Goal: Find specific page/section

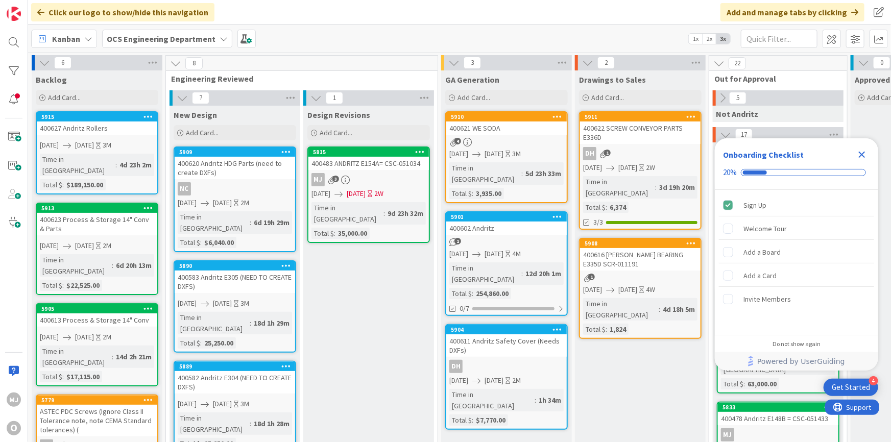
click at [862, 151] on icon "Close Checklist" at bounding box center [862, 155] width 12 height 12
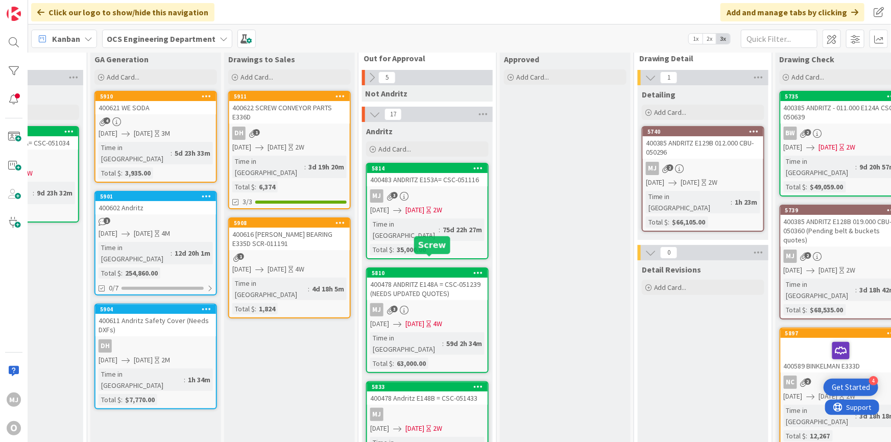
scroll to position [0, 351]
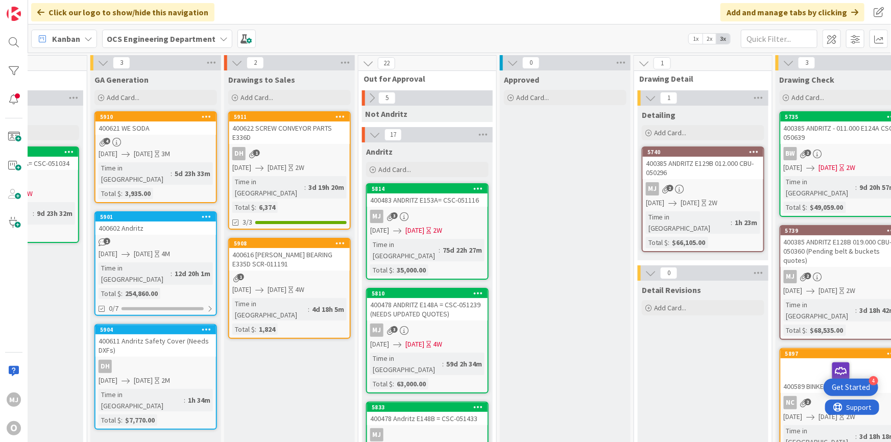
click at [477, 324] on div "MJ 3" at bounding box center [427, 330] width 120 height 13
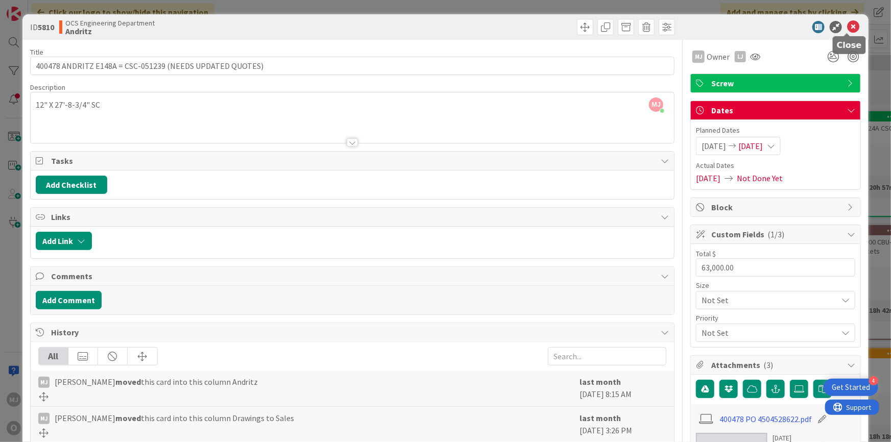
click at [848, 33] on div at bounding box center [847, 34] width 7 height 3
click at [847, 29] on icon at bounding box center [853, 27] width 12 height 12
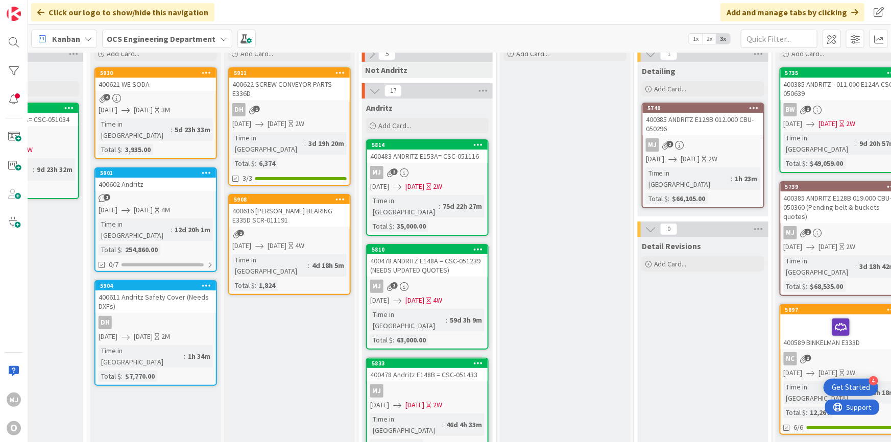
scroll to position [0, 351]
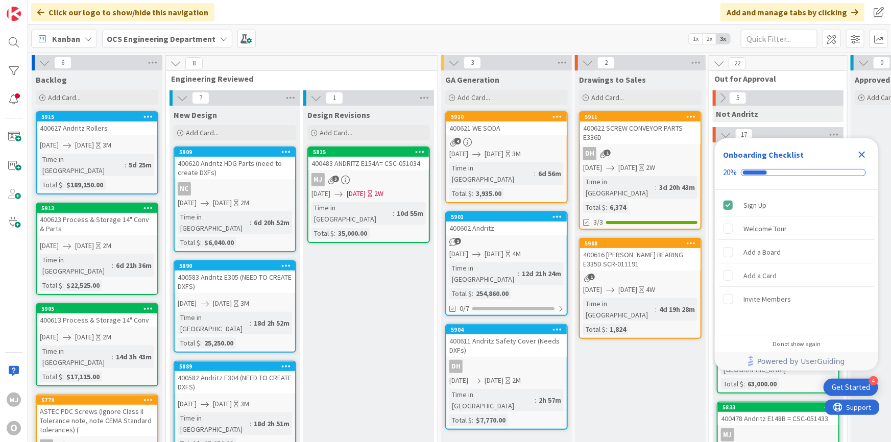
click at [862, 153] on icon "Close Checklist" at bounding box center [862, 155] width 12 height 12
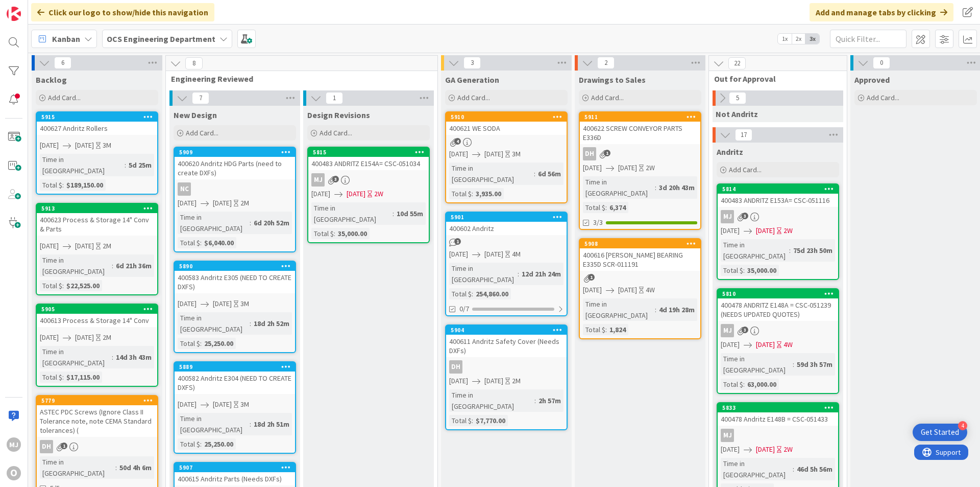
drag, startPoint x: 867, startPoint y: 0, endPoint x: 733, endPoint y: 11, distance: 135.2
click at [733, 11] on div "Click our logo to show/hide this navigation Add and manage tabs by clicking" at bounding box center [504, 12] width 952 height 25
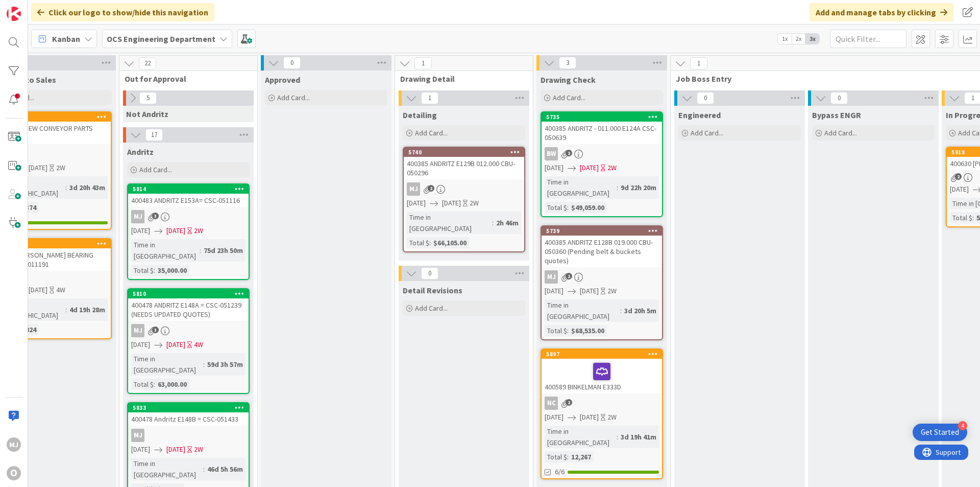
scroll to position [0, 591]
click at [630, 257] on link "5739 400385 ANDRITZ E128B 019.000 CBU- 050360 (Pending belt & buckets quotes) M…" at bounding box center [601, 282] width 123 height 115
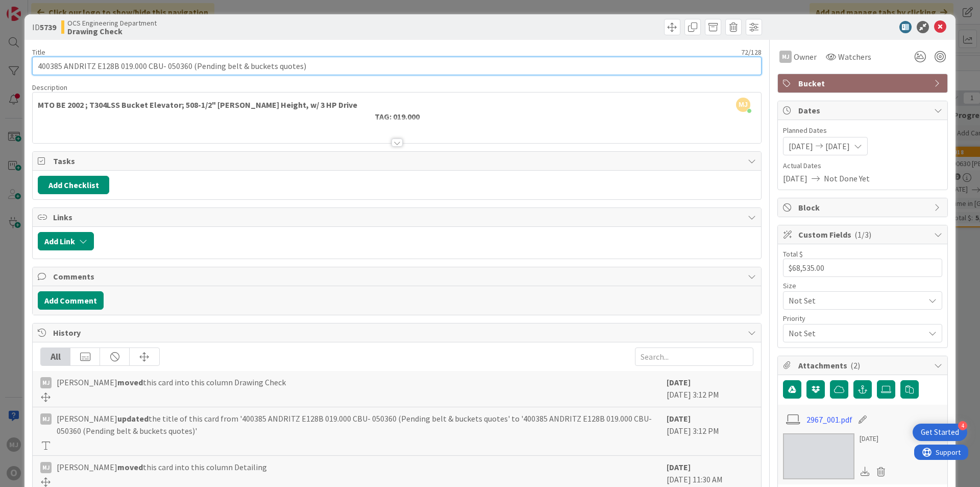
drag, startPoint x: 329, startPoint y: 65, endPoint x: 192, endPoint y: 67, distance: 137.3
click at [192, 67] on input "400385 ANDRITZ E128B 019.000 CBU- 050360 (Pending belt & buckets quotes)" at bounding box center [397, 66] width 730 height 18
type input "400385 ANDRITZ E128B 019.000 CBU- 050360"
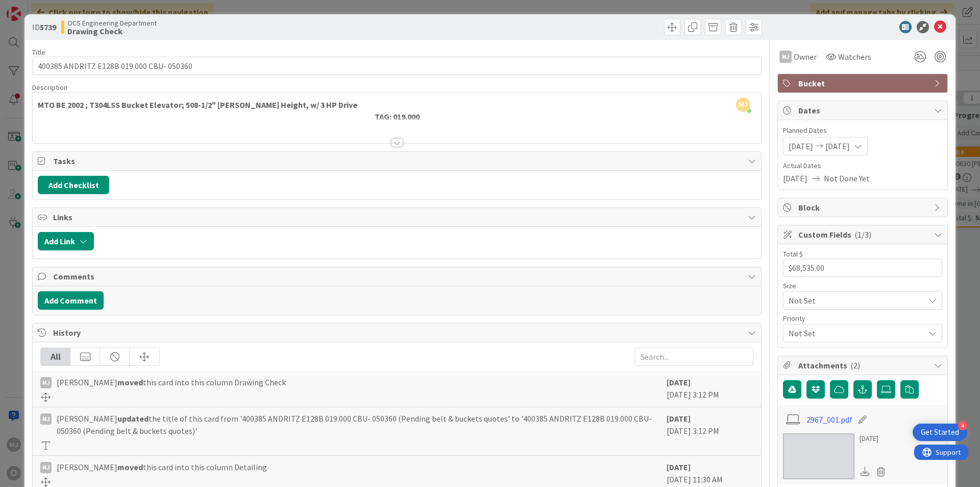
click at [237, 33] on div "OCS Engineering Department Drawing Check" at bounding box center [227, 27] width 333 height 16
click at [890, 26] on icon at bounding box center [940, 27] width 12 height 12
